Goal: Information Seeking & Learning: Check status

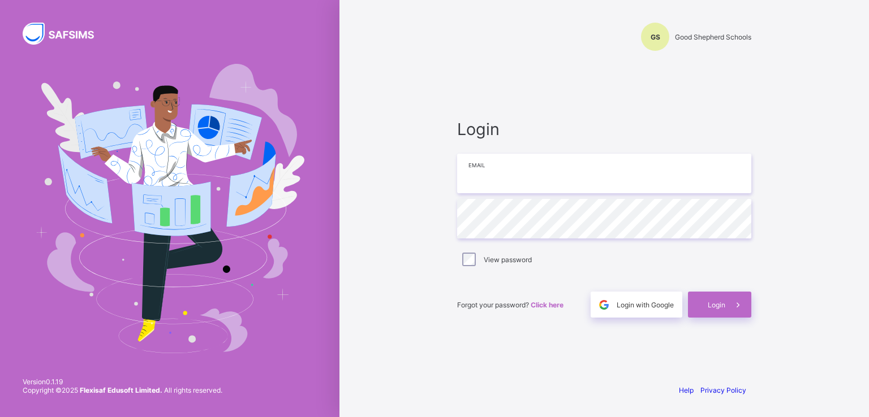
type input "**********"
click at [339, 150] on div "**********" at bounding box center [603, 208] width 529 height 417
type input "**********"
click at [722, 304] on span "Login" at bounding box center [717, 305] width 18 height 8
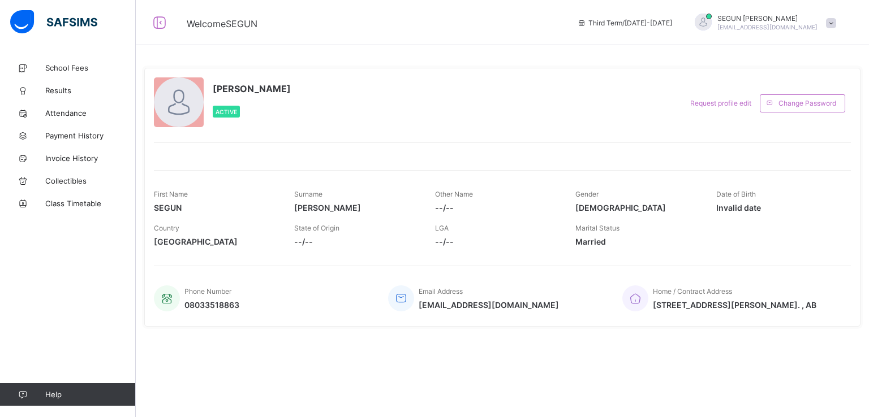
click at [868, 304] on div "**********" at bounding box center [502, 215] width 733 height 316
click at [868, 292] on div "**********" at bounding box center [502, 215] width 733 height 316
click at [72, 75] on link "School Fees" at bounding box center [68, 68] width 136 height 23
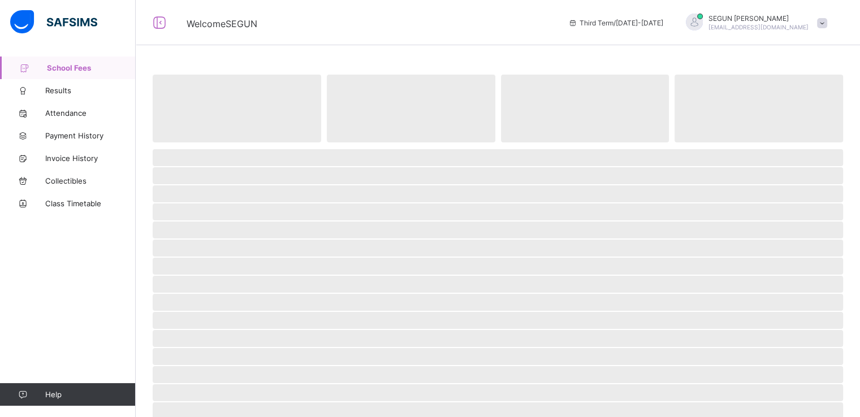
click at [769, 16] on span "[PERSON_NAME]" at bounding box center [759, 18] width 100 height 8
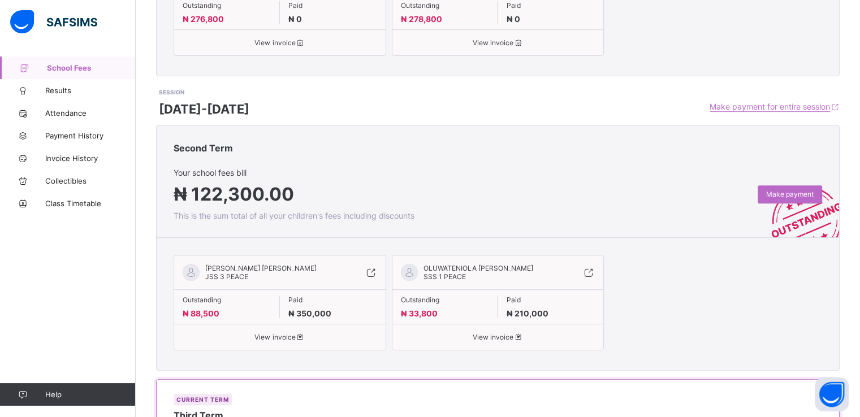
scroll to position [639, 0]
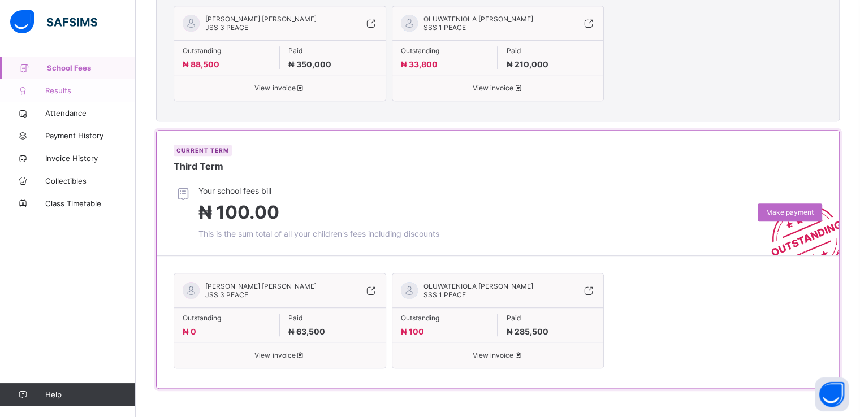
click at [81, 94] on span "Results" at bounding box center [90, 90] width 90 height 9
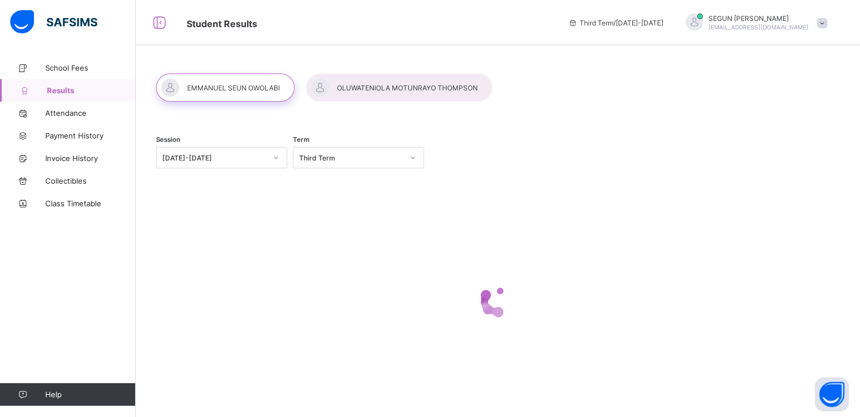
click at [411, 93] on div at bounding box center [399, 88] width 187 height 28
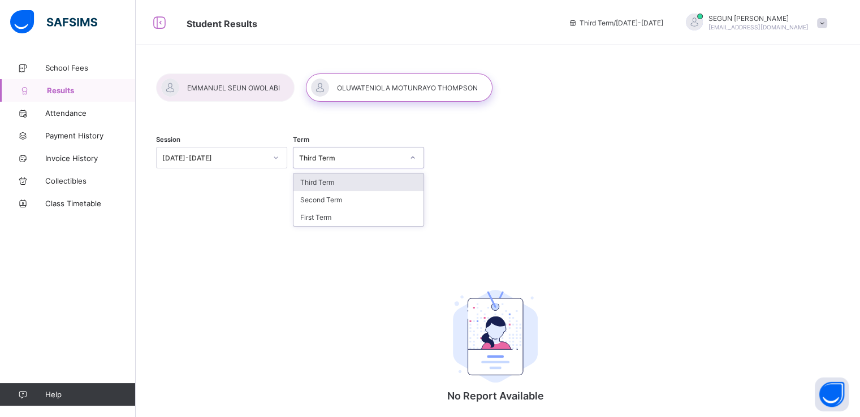
click at [413, 152] on div at bounding box center [412, 158] width 19 height 18
click at [404, 180] on div "Third Term" at bounding box center [359, 183] width 130 height 18
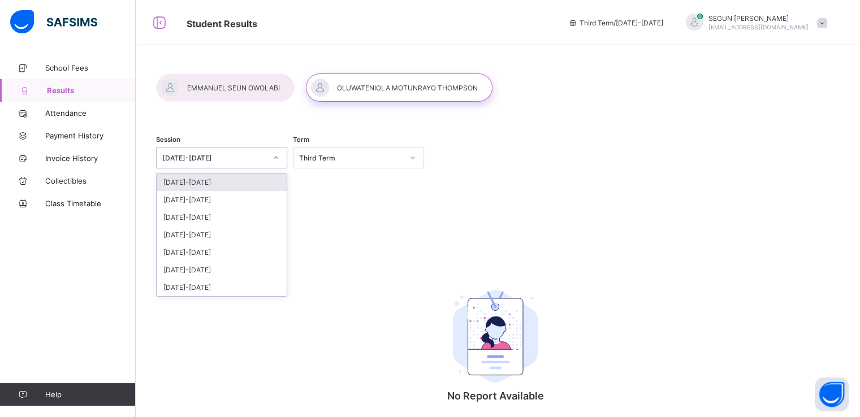
click at [278, 157] on icon at bounding box center [276, 157] width 7 height 11
click at [226, 194] on div "[DATE]-[DATE]" at bounding box center [222, 200] width 130 height 18
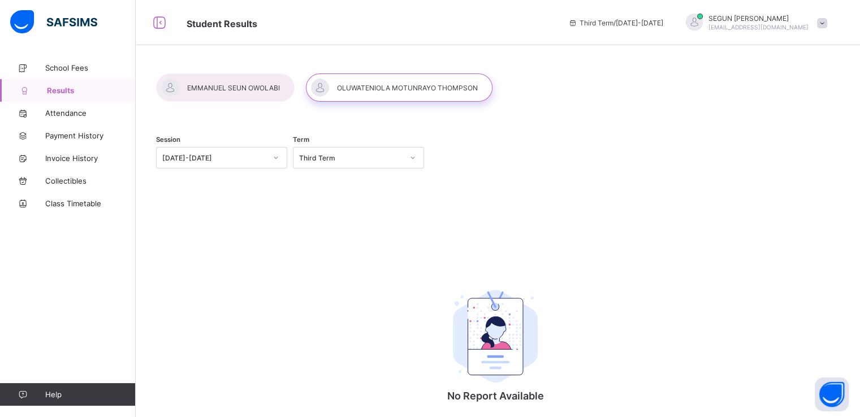
click at [456, 93] on div at bounding box center [399, 88] width 187 height 28
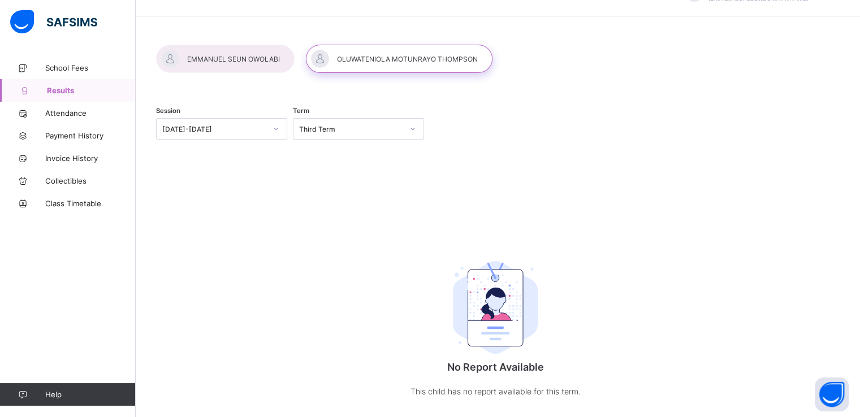
scroll to position [50, 0]
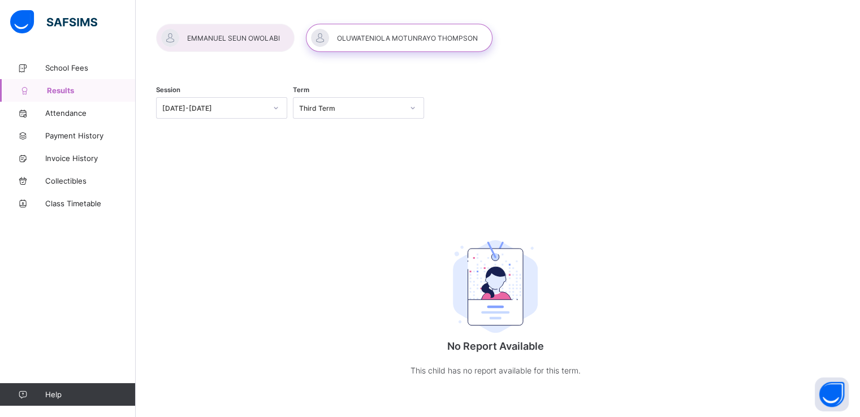
click at [489, 363] on div "No Report Available This child has no report available for this term." at bounding box center [495, 304] width 226 height 191
click at [501, 350] on p "No Report Available" at bounding box center [495, 347] width 226 height 12
click at [396, 47] on div at bounding box center [399, 38] width 187 height 28
click at [84, 89] on span "Results" at bounding box center [91, 90] width 89 height 9
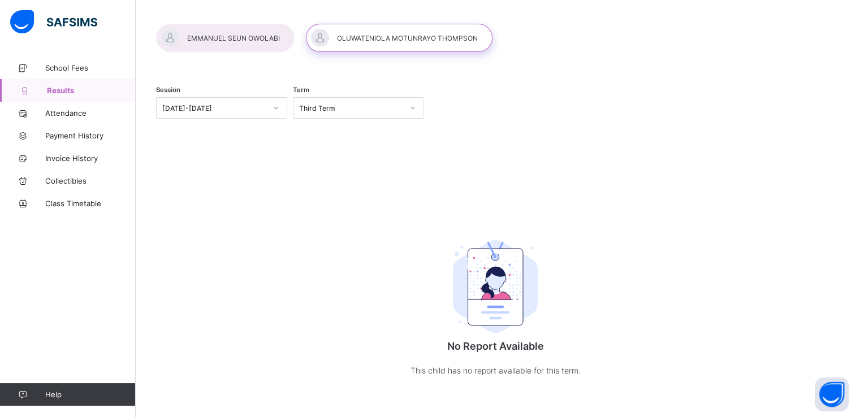
click at [188, 36] on div at bounding box center [225, 38] width 139 height 28
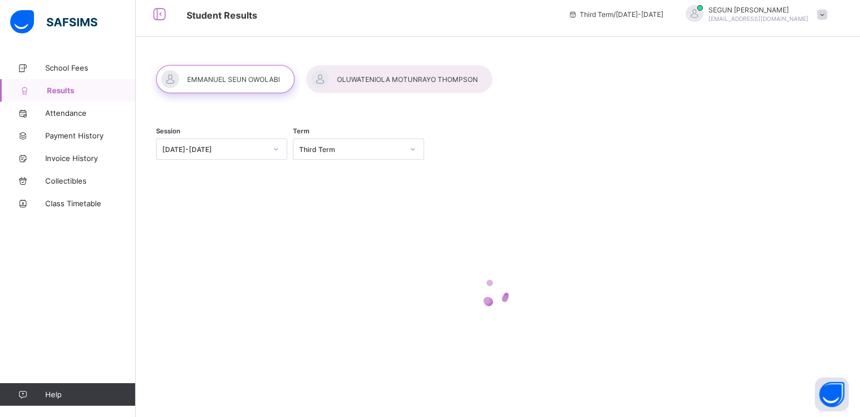
scroll to position [8, 0]
click at [330, 83] on div at bounding box center [399, 79] width 187 height 28
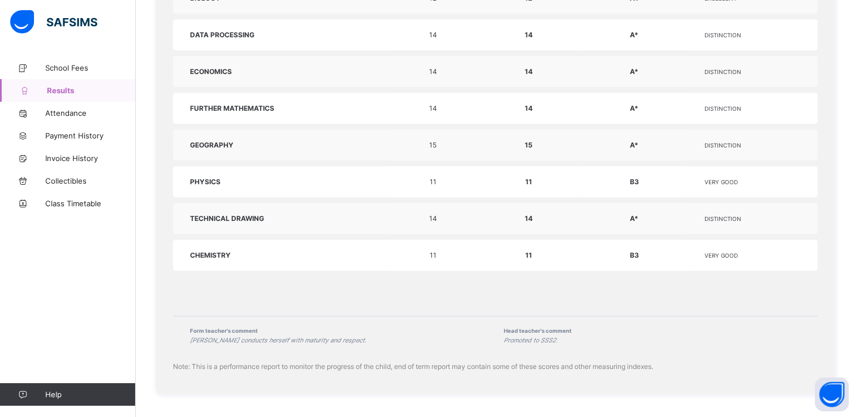
scroll to position [253, 0]
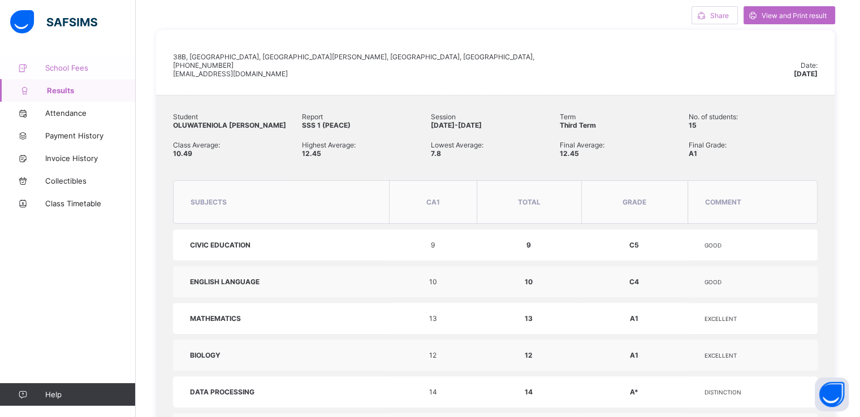
click at [79, 67] on span "School Fees" at bounding box center [90, 67] width 90 height 9
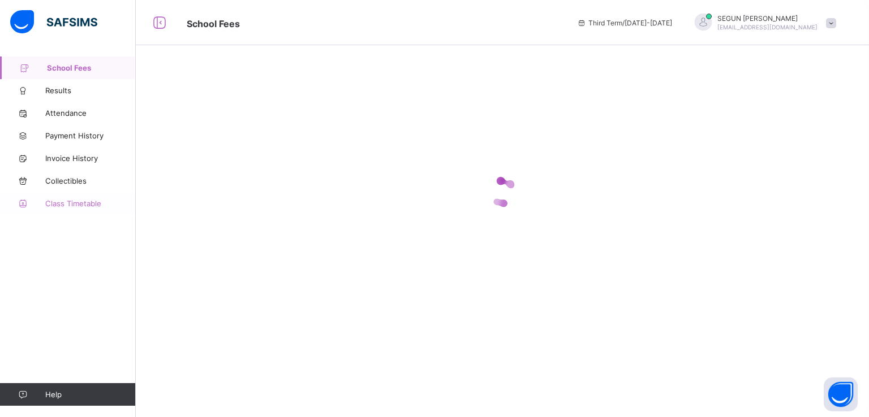
click at [75, 199] on span "Class Timetable" at bounding box center [90, 203] width 90 height 9
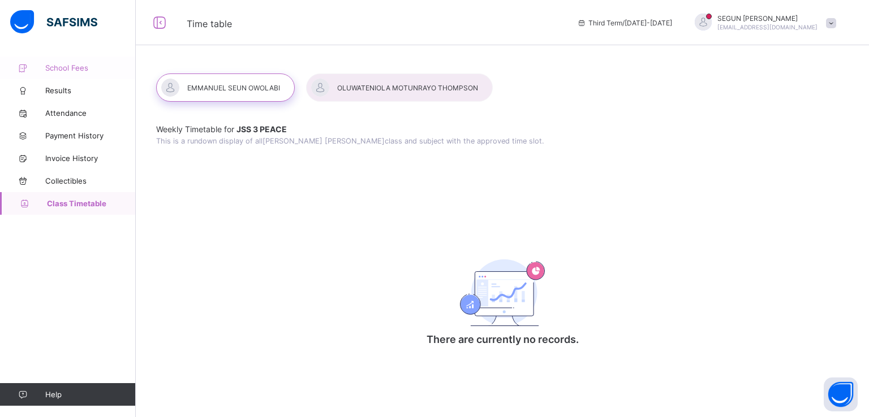
click at [94, 70] on span "School Fees" at bounding box center [90, 67] width 90 height 9
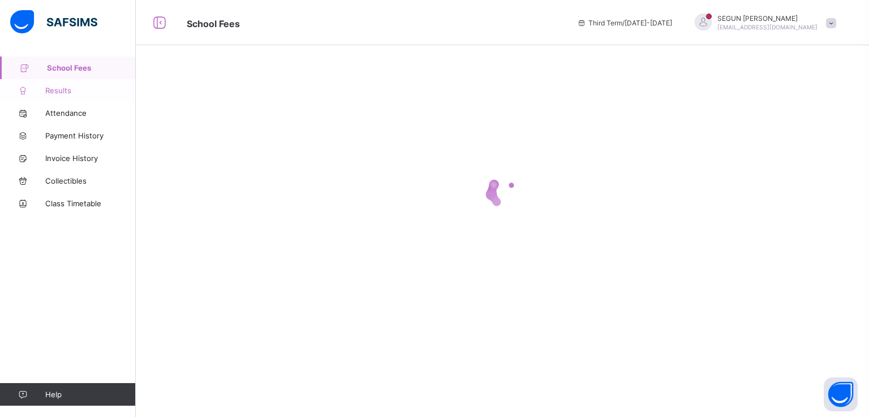
click at [93, 91] on span "Results" at bounding box center [90, 90] width 90 height 9
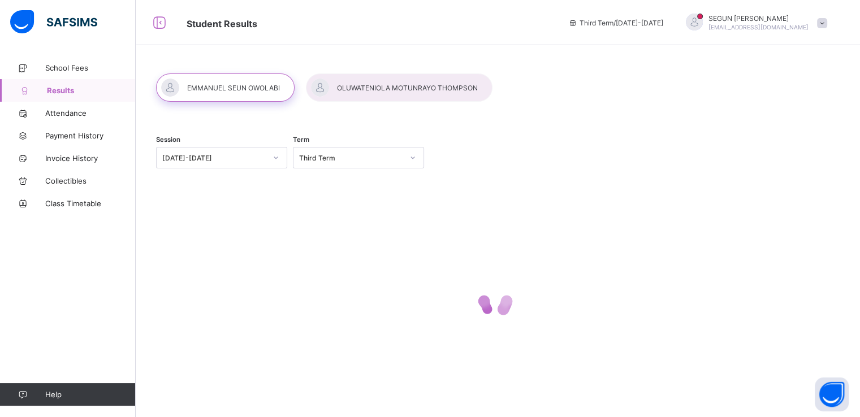
click at [417, 85] on div at bounding box center [399, 88] width 187 height 28
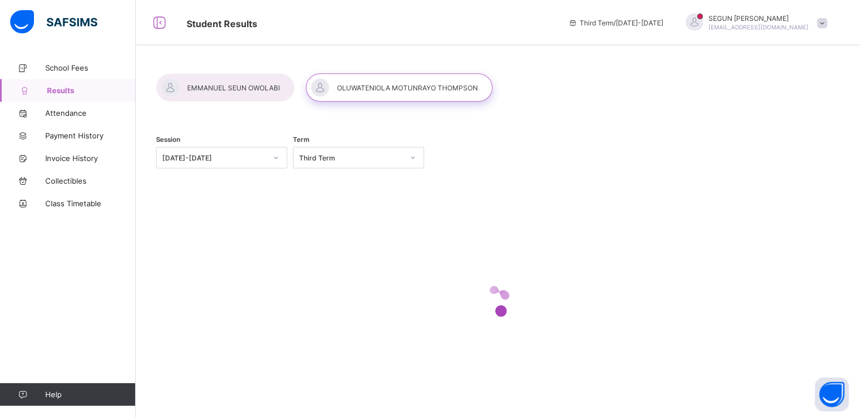
click at [260, 80] on div at bounding box center [225, 88] width 139 height 28
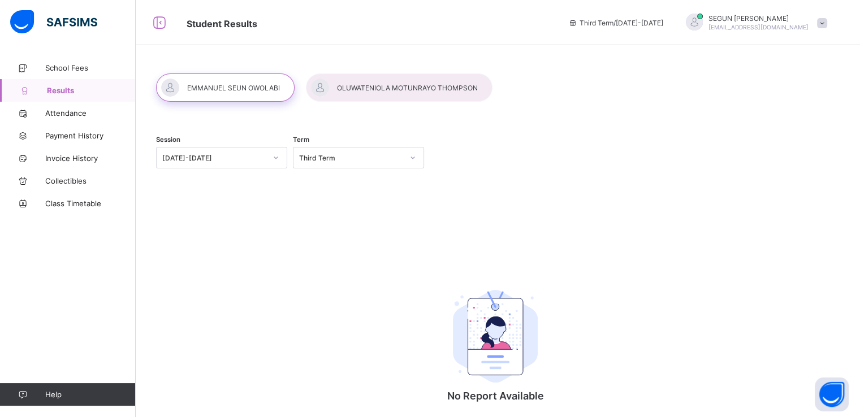
click at [580, 195] on div "Session [DATE]-[DATE] Term Third Term No Report Available This child has no rep…" at bounding box center [495, 287] width 679 height 326
click at [284, 79] on div at bounding box center [225, 88] width 139 height 28
click at [297, 136] on span "Term" at bounding box center [301, 140] width 16 height 8
click at [61, 92] on span "Results" at bounding box center [91, 90] width 89 height 9
click at [383, 83] on div at bounding box center [399, 88] width 187 height 28
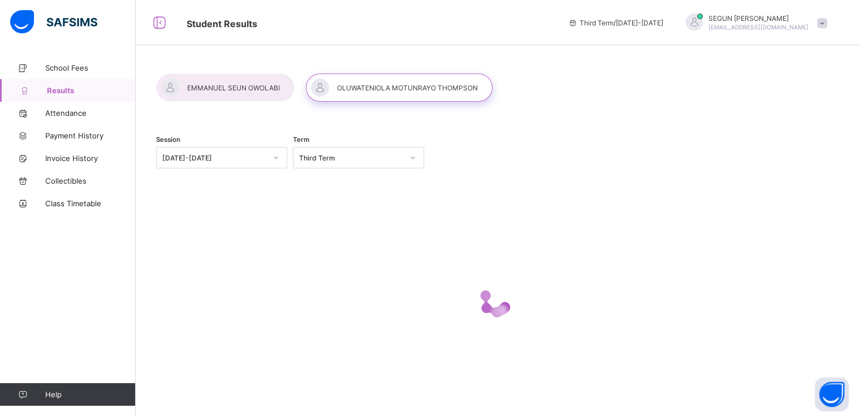
click at [236, 82] on div at bounding box center [225, 88] width 139 height 28
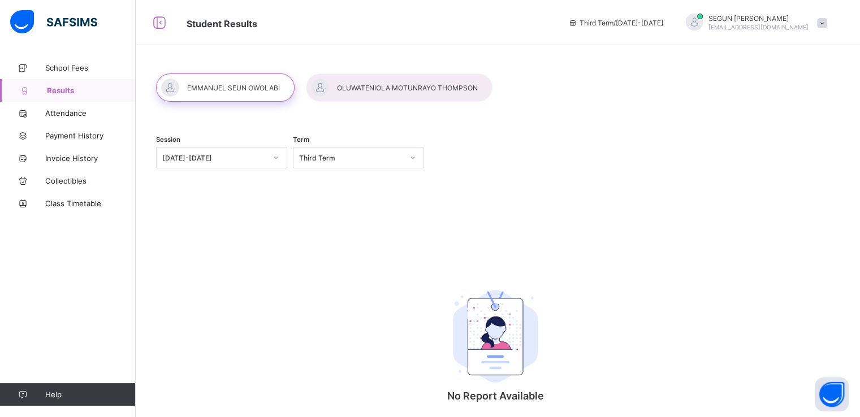
click at [577, 238] on div "Session [DATE]-[DATE] Term Third Term No Report Available This child has no rep…" at bounding box center [495, 287] width 679 height 326
click at [59, 77] on link "School Fees" at bounding box center [68, 68] width 136 height 23
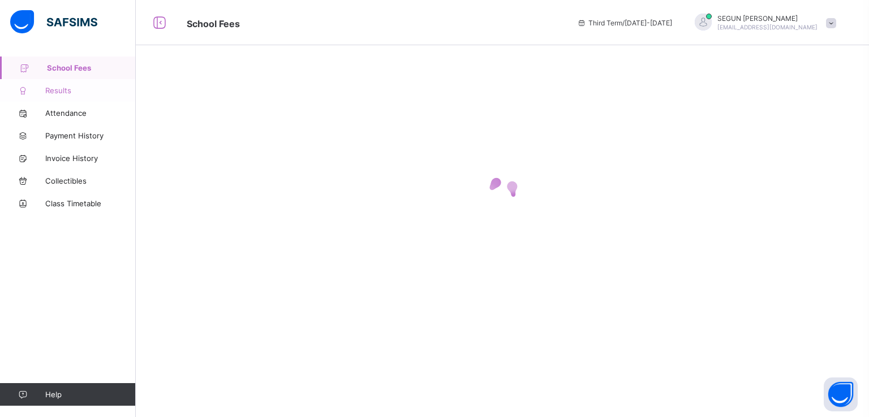
click at [62, 88] on span "Results" at bounding box center [90, 90] width 90 height 9
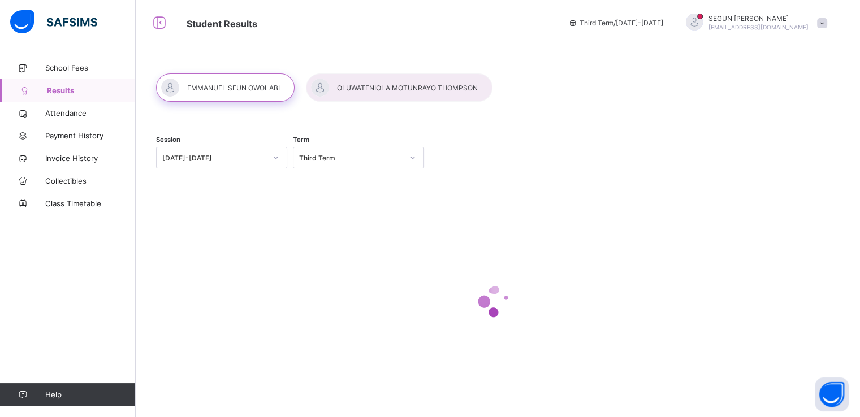
click at [253, 75] on div at bounding box center [225, 88] width 139 height 28
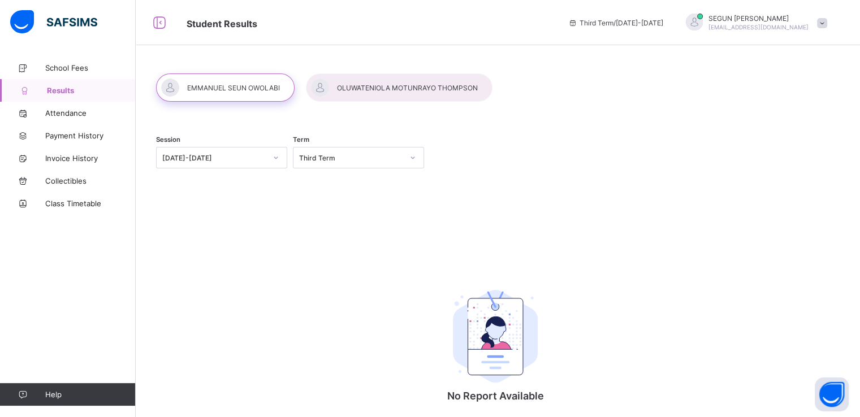
click at [437, 90] on div at bounding box center [399, 88] width 187 height 28
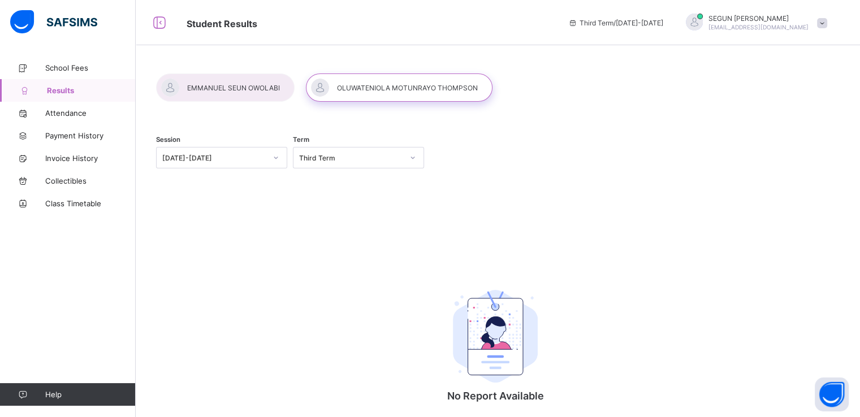
click at [416, 91] on div at bounding box center [399, 88] width 187 height 28
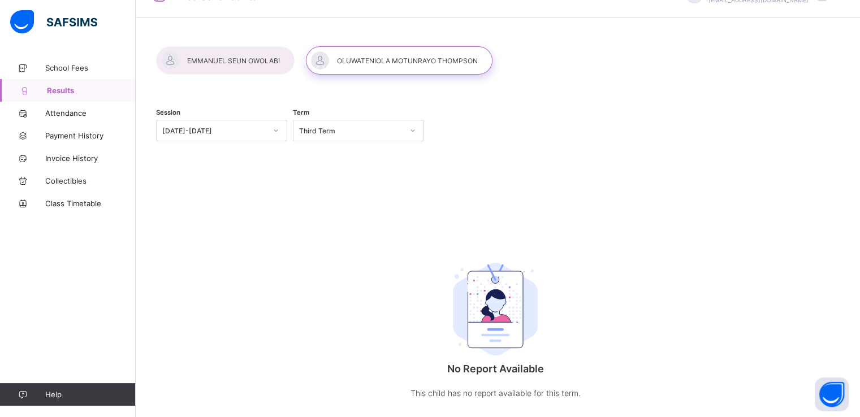
scroll to position [50, 0]
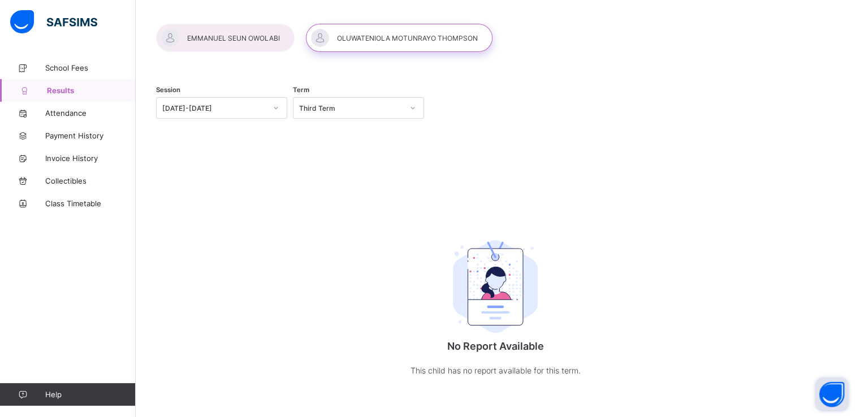
click at [828, 398] on button "Open asap" at bounding box center [832, 395] width 34 height 34
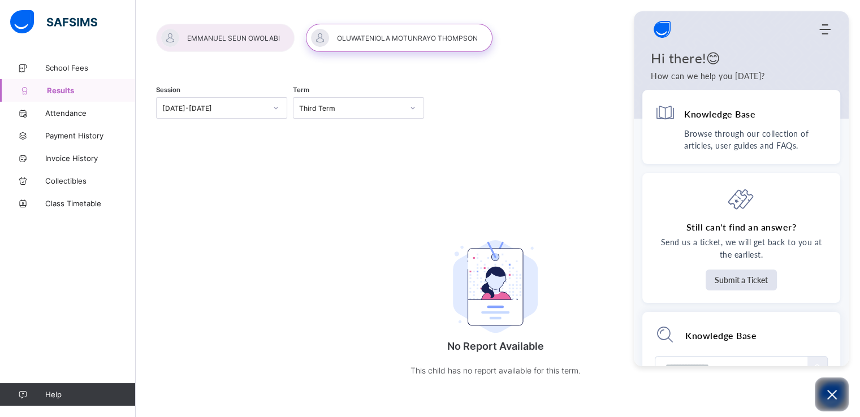
click at [564, 129] on div "Session [DATE]-[DATE] Term Third Term" at bounding box center [495, 110] width 679 height 70
click at [540, 119] on div "Session [DATE]-[DATE] Term Third Term" at bounding box center [495, 110] width 679 height 70
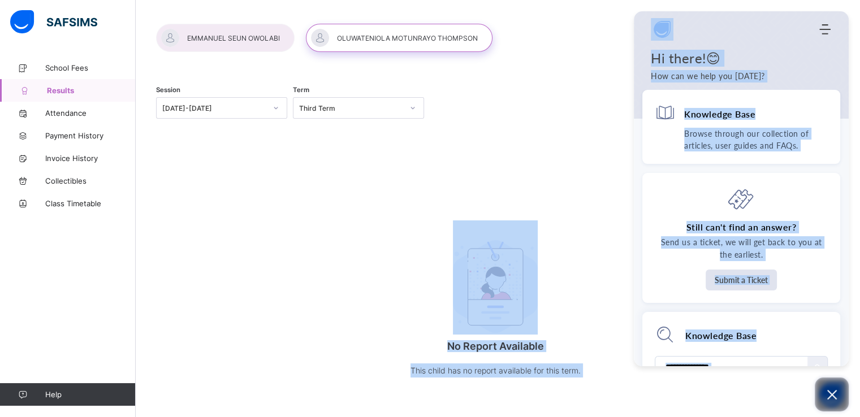
drag, startPoint x: 540, startPoint y: 119, endPoint x: 833, endPoint y: 394, distance: 401.7
click at [833, 394] on body "Student Results Third Term / [DATE]-[DATE] [PERSON_NAME] [EMAIL_ADDRESS][DOMAIN…" at bounding box center [430, 183] width 860 height 467
click at [106, 114] on span "Attendance" at bounding box center [90, 113] width 90 height 9
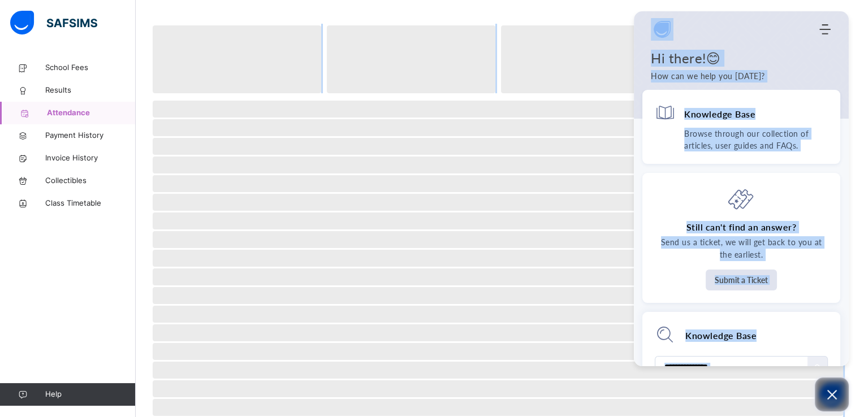
click at [828, 395] on icon "Open asap" at bounding box center [832, 395] width 14 height 14
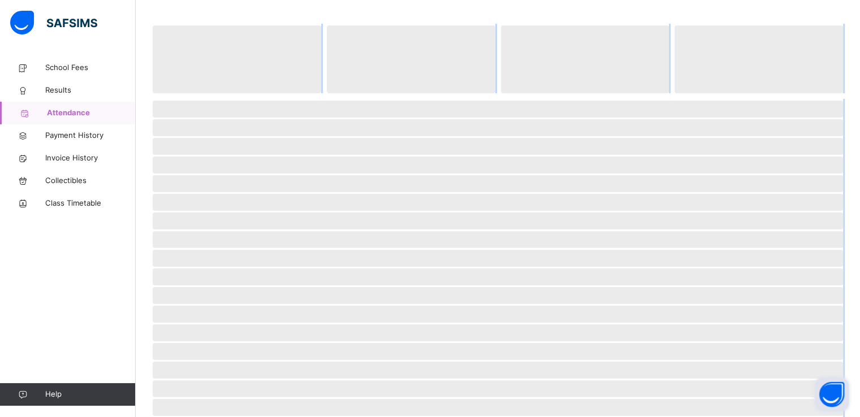
click at [828, 395] on button "Open asap" at bounding box center [832, 395] width 34 height 34
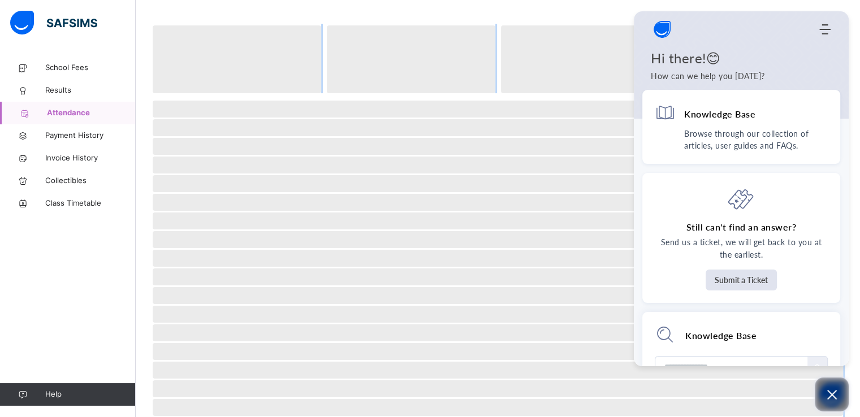
click at [830, 394] on icon "Open asap" at bounding box center [832, 395] width 14 height 14
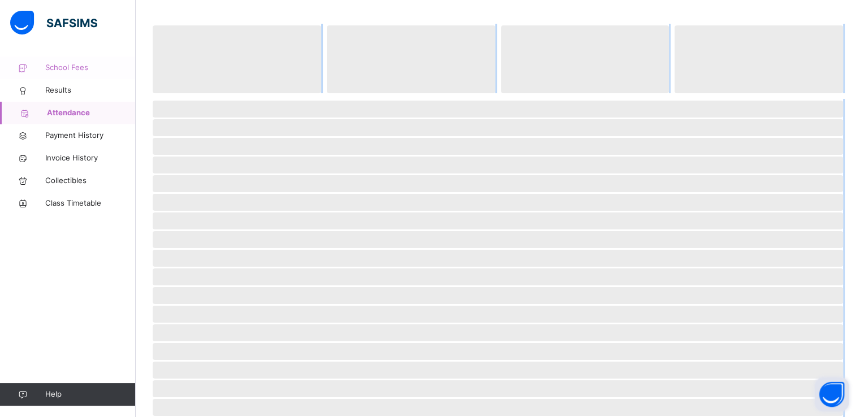
click at [106, 68] on span "School Fees" at bounding box center [90, 67] width 90 height 11
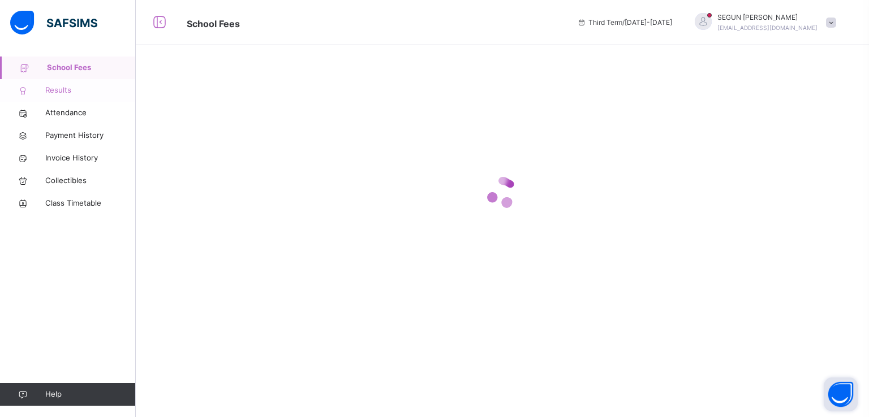
click at [93, 91] on span "Results" at bounding box center [90, 90] width 90 height 11
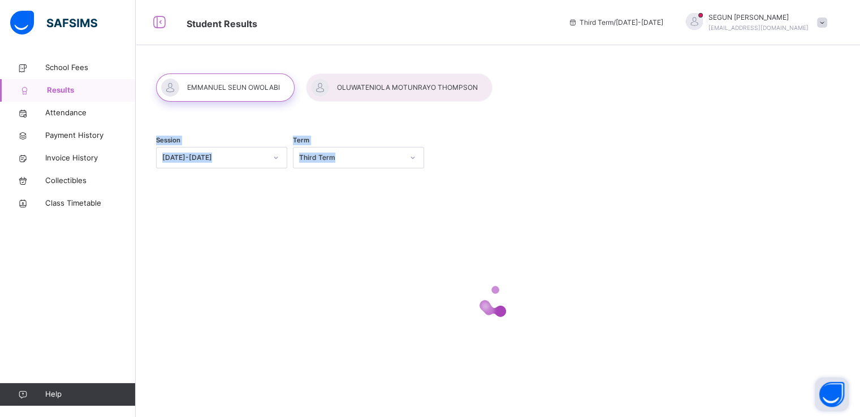
click at [414, 249] on div at bounding box center [495, 301] width 679 height 215
click at [413, 89] on div at bounding box center [399, 88] width 187 height 28
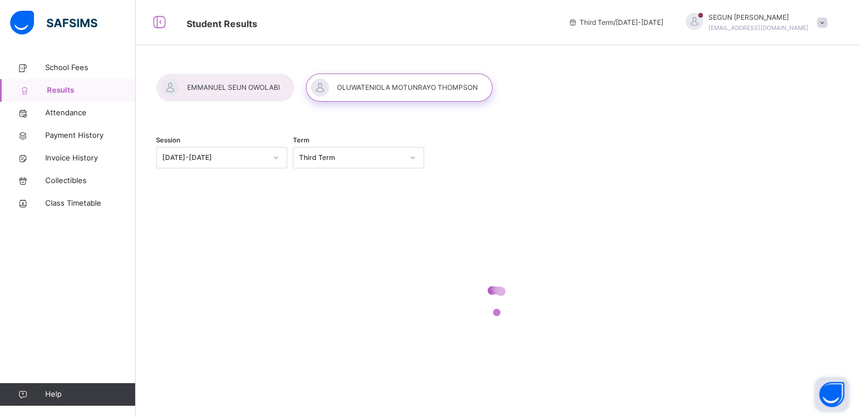
click at [645, 236] on div at bounding box center [495, 301] width 679 height 215
click at [579, 230] on div at bounding box center [495, 301] width 679 height 215
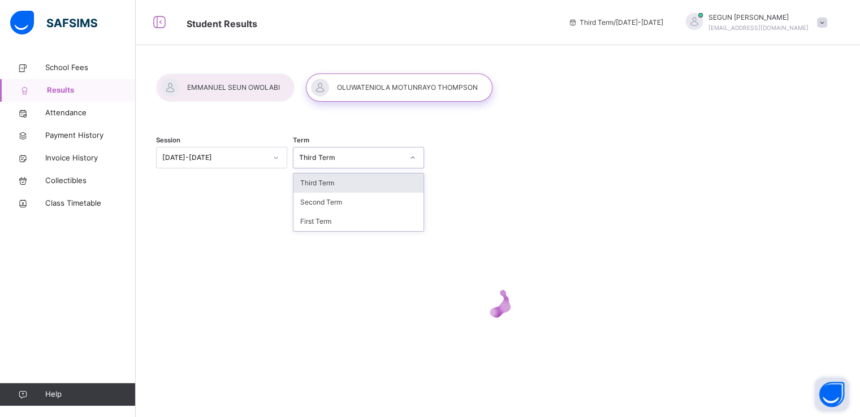
click at [411, 161] on icon at bounding box center [413, 157] width 7 height 11
click at [404, 175] on div "Third Term" at bounding box center [359, 183] width 130 height 19
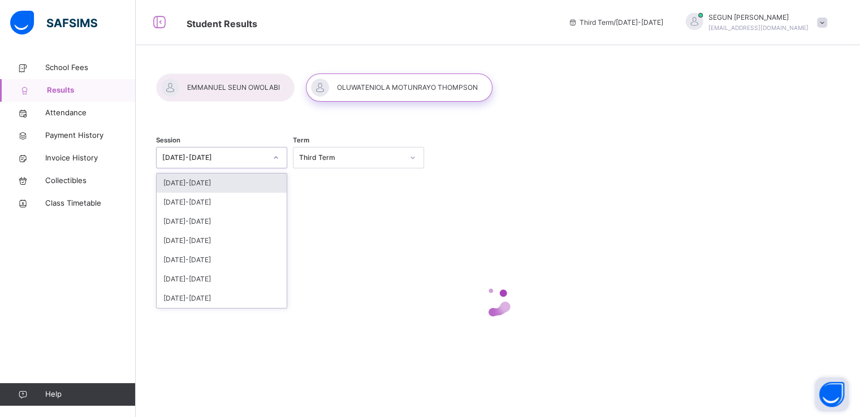
click at [279, 154] on icon at bounding box center [276, 157] width 7 height 11
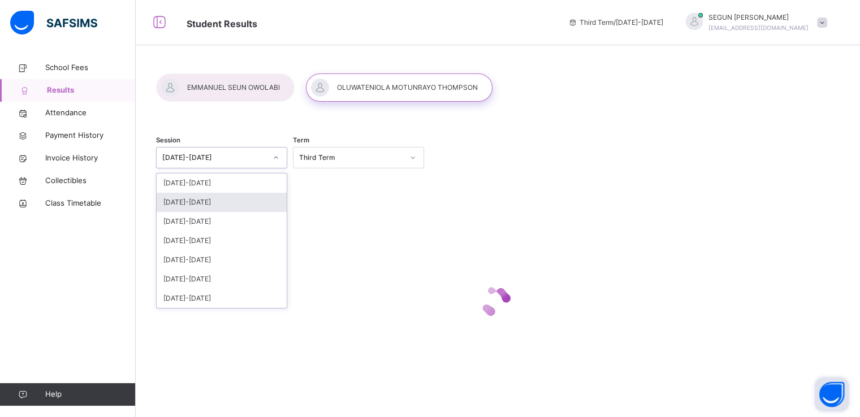
click at [257, 200] on div "[DATE]-[DATE]" at bounding box center [222, 202] width 130 height 19
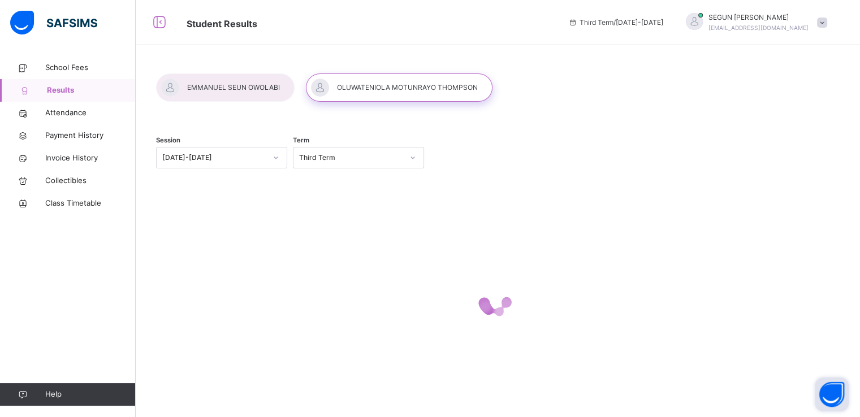
click at [541, 231] on div at bounding box center [495, 301] width 679 height 215
click at [654, 354] on div at bounding box center [495, 301] width 679 height 215
